Goal: Book appointment/travel/reservation

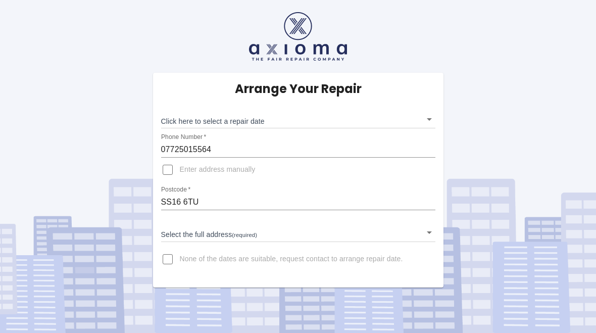
click at [424, 121] on body "Arrange Your Repair Click here to select a repair date ​ Phone Number   * 07725…" at bounding box center [298, 166] width 596 height 333
click at [431, 231] on body "Arrange Your Repair Click here to select a repair date ​ Phone Number   * 07725…" at bounding box center [298, 166] width 596 height 333
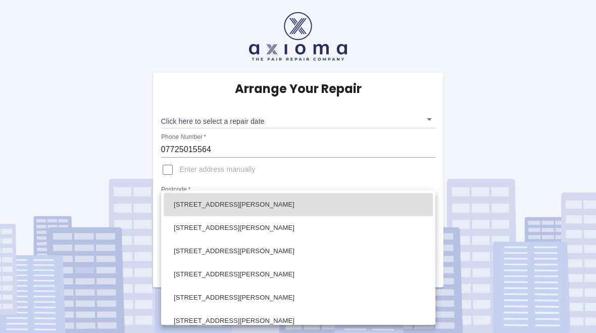
click at [308, 276] on li "[STREET_ADDRESS][PERSON_NAME]" at bounding box center [298, 274] width 269 height 23
type input "[STREET_ADDRESS][PERSON_NAME]"
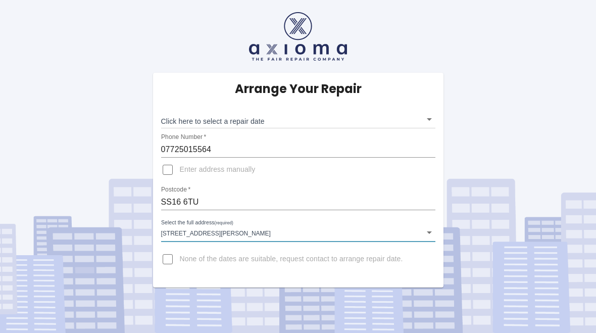
click at [430, 116] on body "Arrange Your Repair Click here to select a repair date ​ Phone Number   * 07725…" at bounding box center [298, 166] width 596 height 333
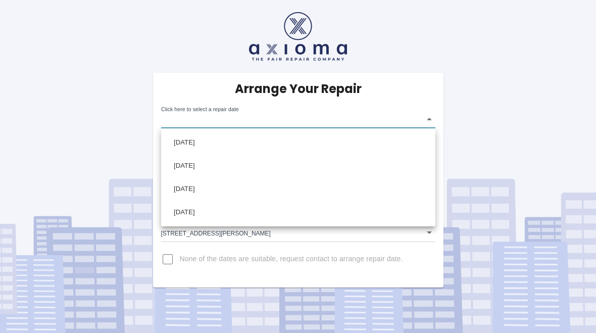
click at [389, 149] on li "[DATE]" at bounding box center [298, 142] width 269 height 23
type input "[DATE]T00:00:00.000Z"
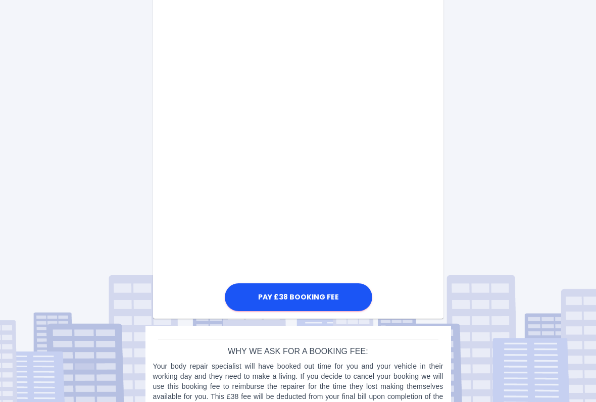
scroll to position [319, 0]
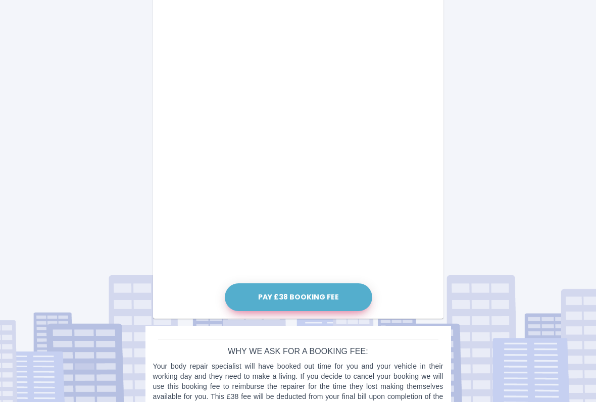
click at [322, 295] on button "Pay £38 Booking Fee" at bounding box center [299, 298] width 148 height 28
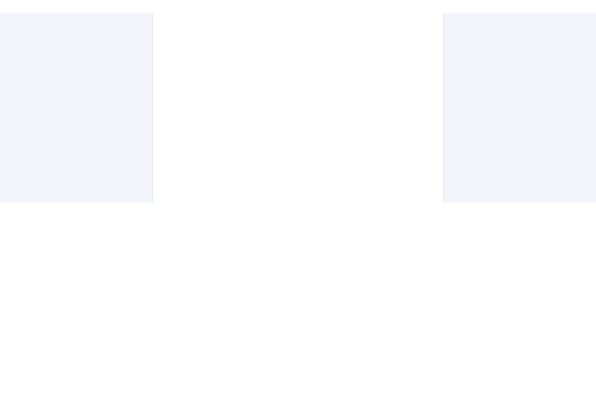
scroll to position [565, 0]
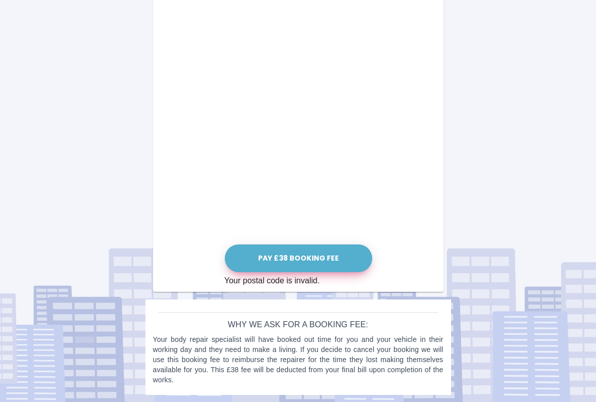
click at [323, 258] on button "Pay £38 Booking Fee" at bounding box center [299, 259] width 148 height 28
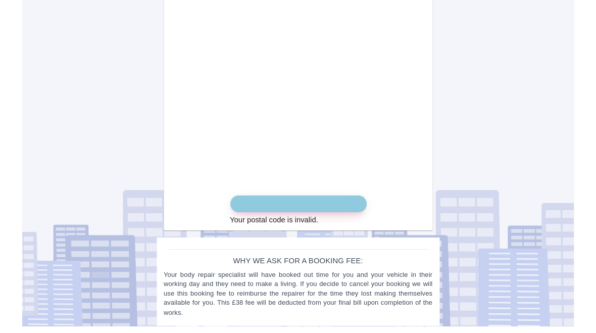
scroll to position [614, 0]
